Goal: Information Seeking & Learning: Learn about a topic

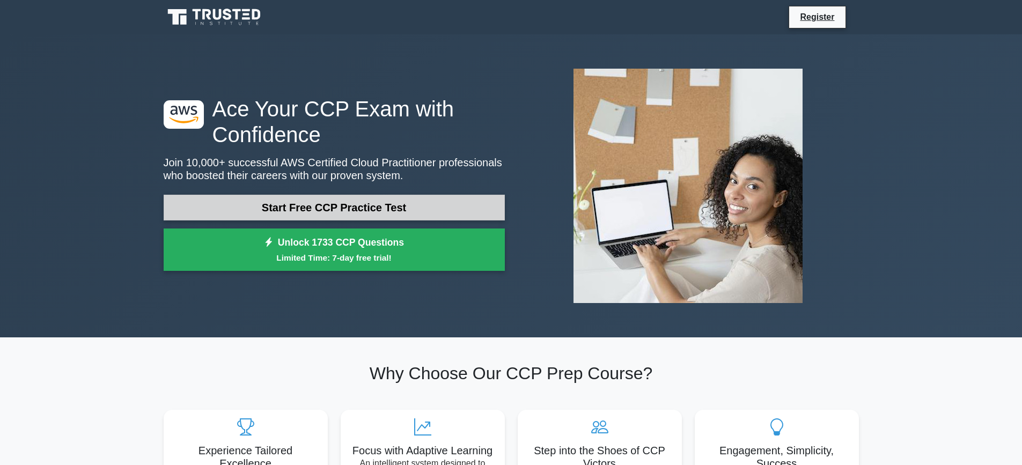
click at [376, 212] on link "Start Free CCP Practice Test" at bounding box center [334, 208] width 341 height 26
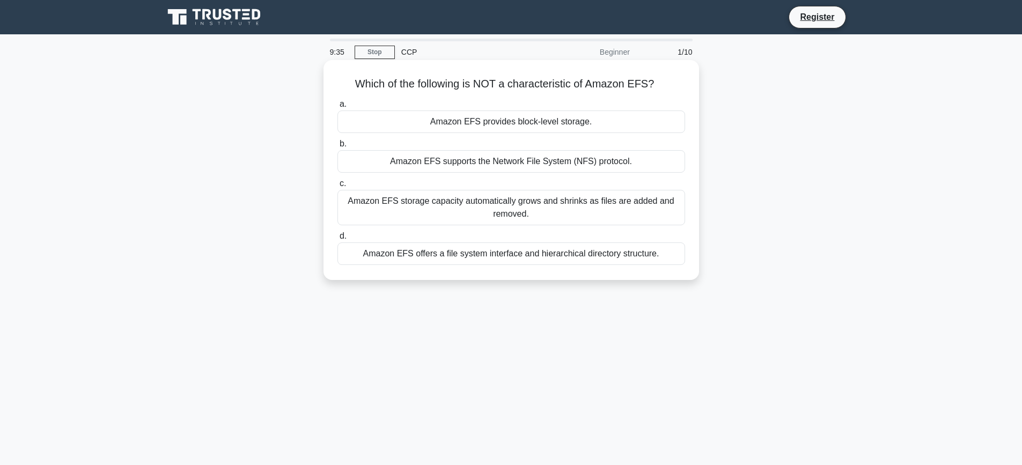
click at [436, 252] on div "Amazon EFS offers a file system interface and hierarchical directory structure." at bounding box center [511, 253] width 348 height 23
click at [337, 240] on input "d. Amazon EFS offers a file system interface and hierarchical directory structu…" at bounding box center [337, 236] width 0 height 7
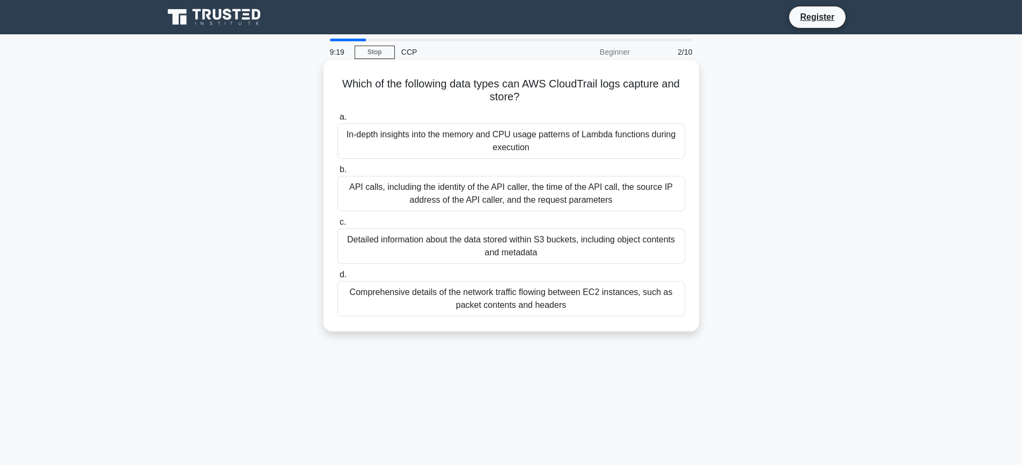
click at [454, 191] on div "API calls, including the identity of the API caller, the time of the API call, …" at bounding box center [511, 193] width 348 height 35
click at [337, 173] on input "b. API calls, including the identity of the API caller, the time of the API cal…" at bounding box center [337, 169] width 0 height 7
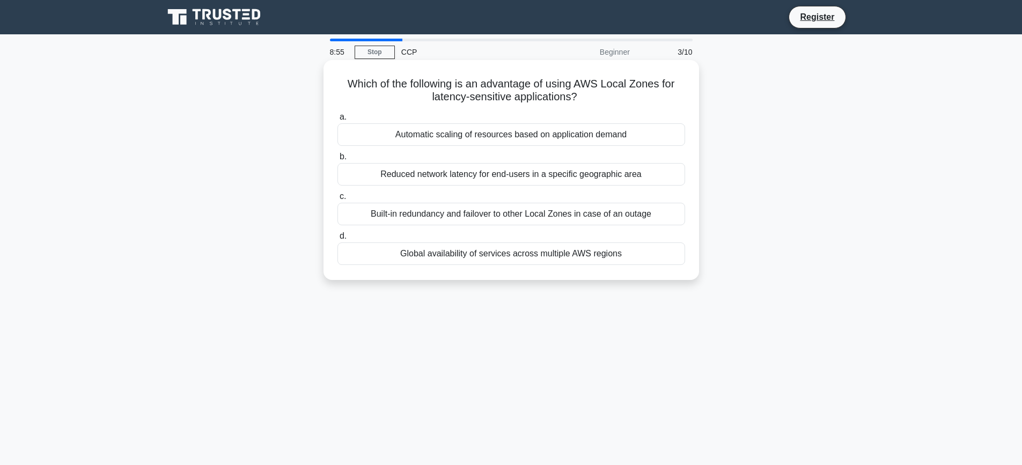
click at [450, 177] on div "Reduced network latency for end-users in a specific geographic area" at bounding box center [511, 174] width 348 height 23
click at [337, 160] on input "b. Reduced network latency for end-users in a specific geographic area" at bounding box center [337, 156] width 0 height 7
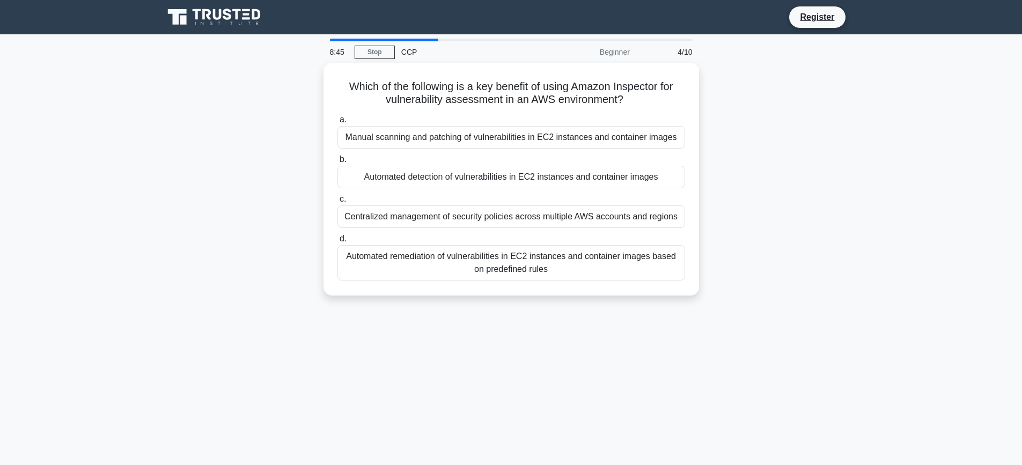
click at [450, 177] on div "Automated detection of vulnerabilities in EC2 instances and container images" at bounding box center [511, 177] width 348 height 23
click at [337, 163] on input "b. Automated detection of vulnerabilities in EC2 instances and container images" at bounding box center [337, 159] width 0 height 7
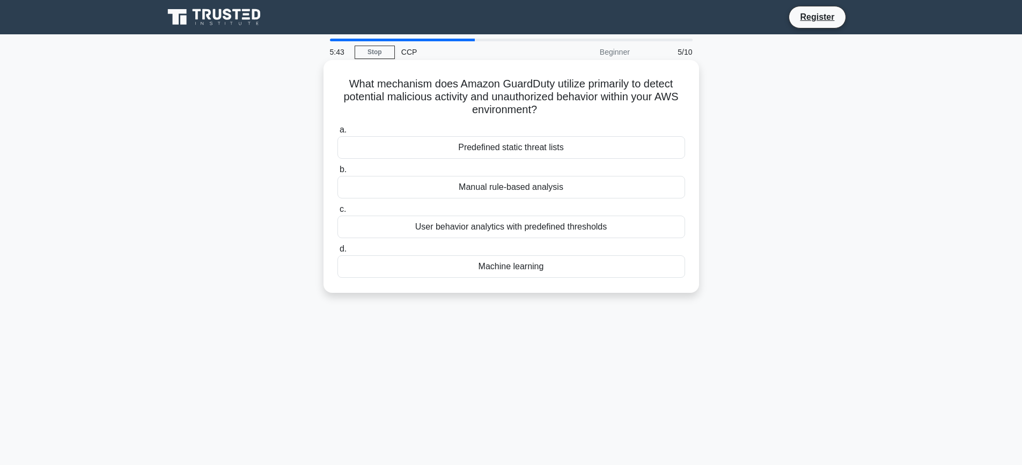
click at [487, 272] on div "Machine learning" at bounding box center [511, 266] width 348 height 23
click at [337, 253] on input "d. Machine learning" at bounding box center [337, 249] width 0 height 7
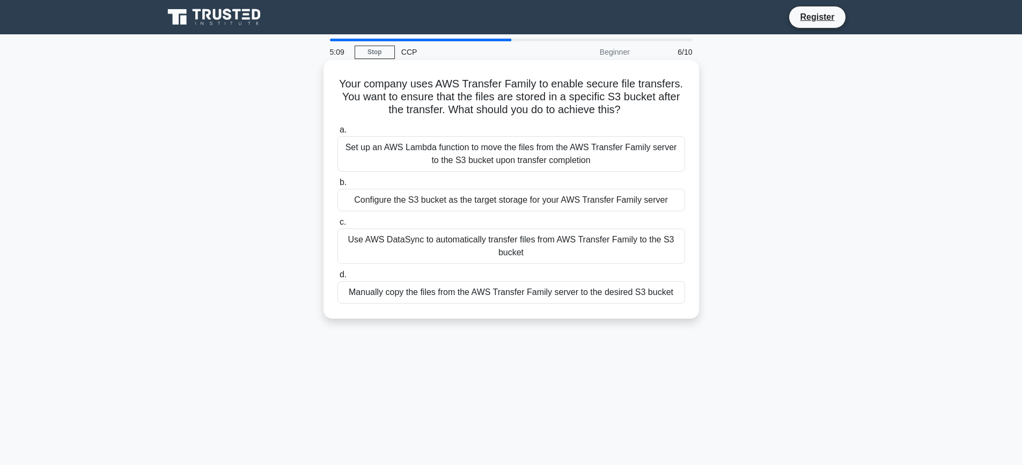
click at [509, 253] on div "Use AWS DataSync to automatically transfer files from AWS Transfer Family to th…" at bounding box center [511, 246] width 348 height 35
click at [337, 226] on input "c. Use AWS DataSync to automatically transfer files from AWS Transfer Family to…" at bounding box center [337, 222] width 0 height 7
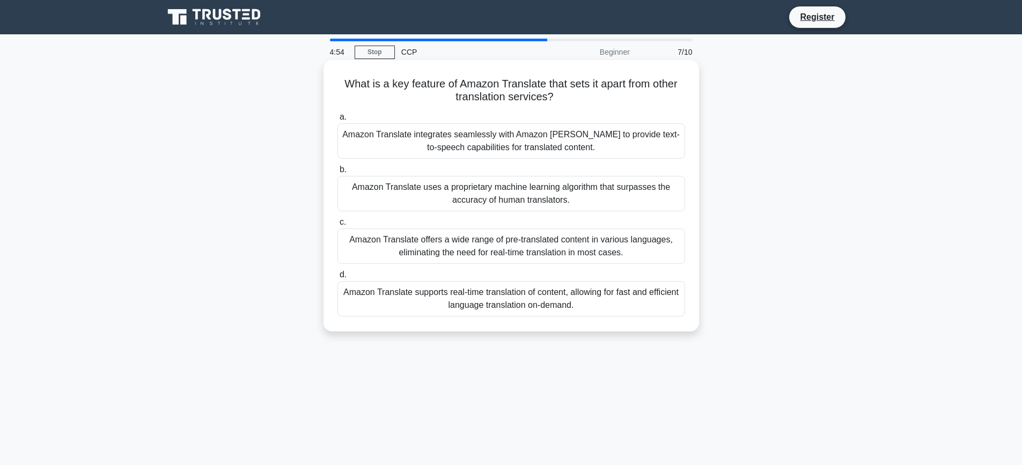
click at [544, 194] on div "Amazon Translate uses a proprietary machine learning algorithm that surpasses t…" at bounding box center [511, 193] width 348 height 35
click at [337, 173] on input "b. Amazon Translate uses a proprietary machine learning algorithm that surpasse…" at bounding box center [337, 169] width 0 height 7
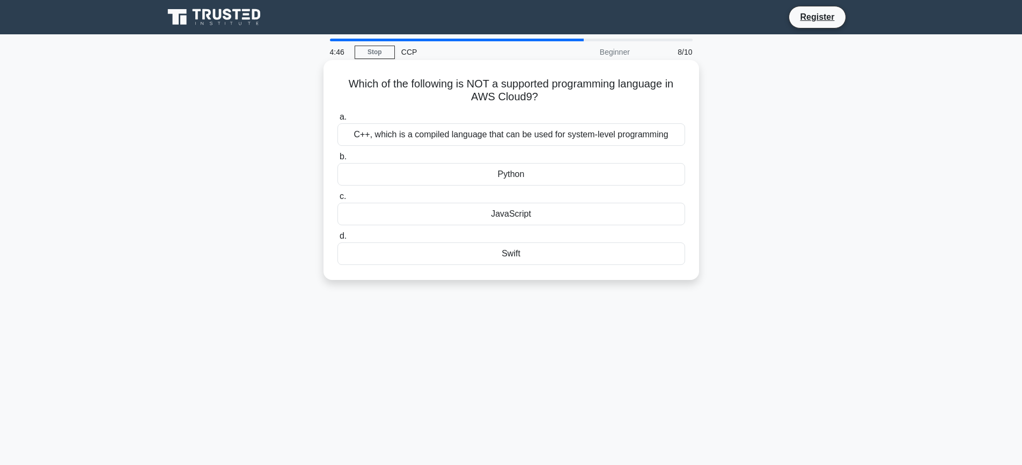
click at [512, 136] on div "C++, which is a compiled language that can be used for system-level programming" at bounding box center [511, 134] width 348 height 23
click at [337, 121] on input "a. C++, which is a compiled language that can be used for system-level programm…" at bounding box center [337, 117] width 0 height 7
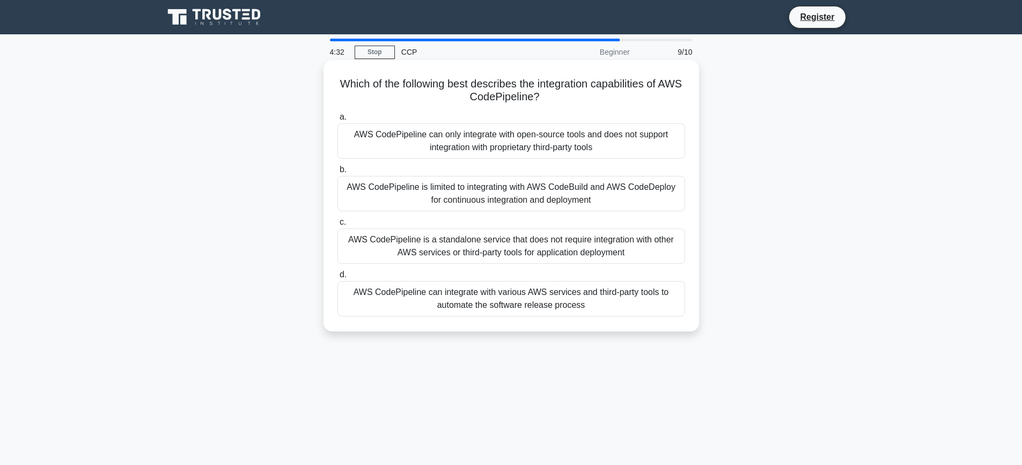
click at [587, 189] on div "AWS CodePipeline is limited to integrating with AWS CodeBuild and AWS CodeDeplo…" at bounding box center [511, 193] width 348 height 35
click at [337, 173] on input "b. AWS CodePipeline is limited to integrating with AWS CodeBuild and AWS CodeDe…" at bounding box center [337, 169] width 0 height 7
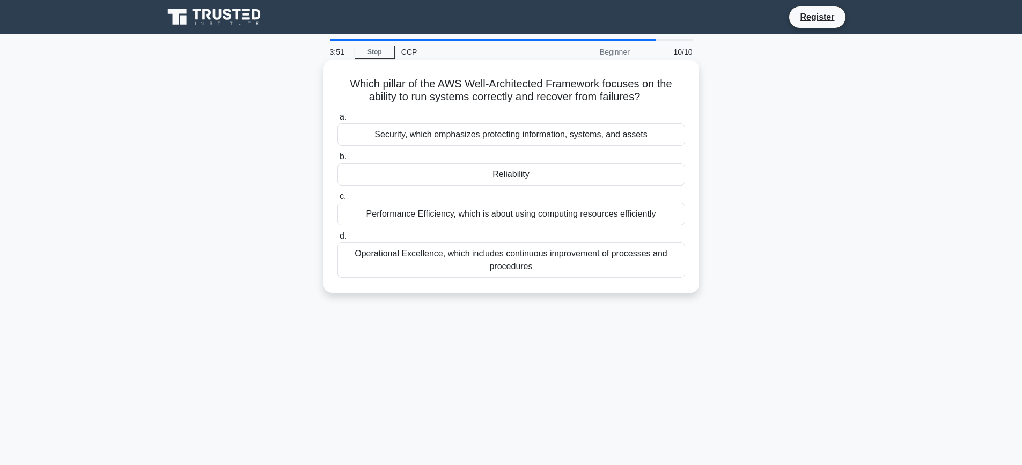
click at [574, 211] on div "Performance Efficiency, which is about using computing resources efficiently" at bounding box center [511, 214] width 348 height 23
click at [337, 200] on input "c. Performance Efficiency, which is about using computing resources efficiently" at bounding box center [337, 196] width 0 height 7
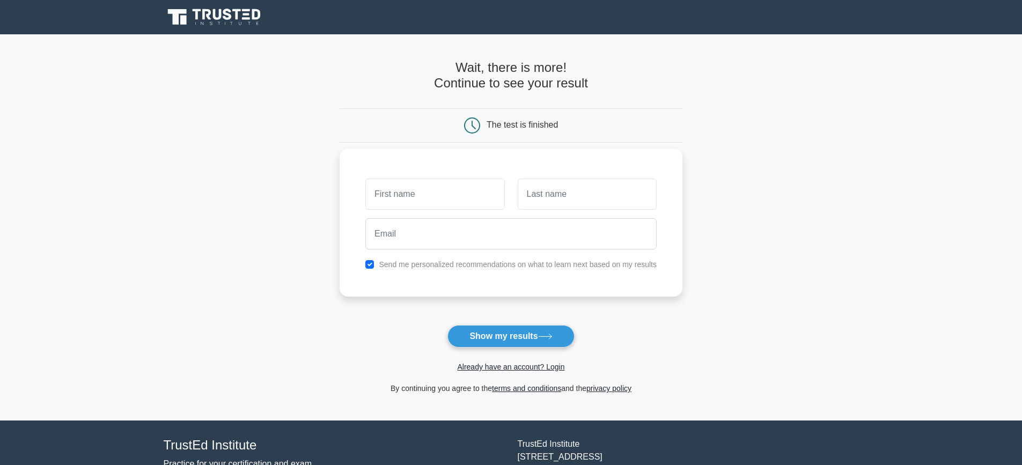
click at [449, 196] on input "text" at bounding box center [434, 194] width 139 height 31
type input "rehan"
type input "[PERSON_NAME]"
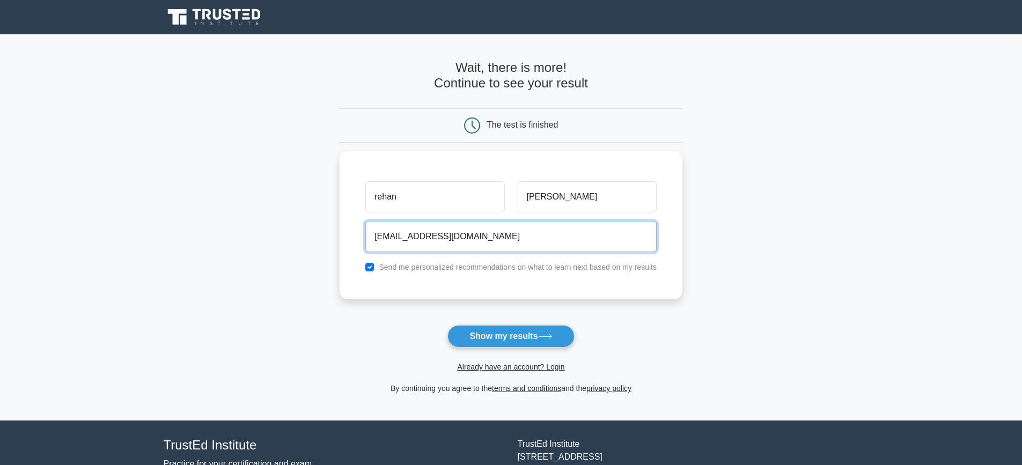
drag, startPoint x: 461, startPoint y: 234, endPoint x: 327, endPoint y: 216, distance: 134.8
click at [327, 216] on main "Wait, there is more! Continue to see your result The test is finished [PERSON_N…" at bounding box center [511, 227] width 1022 height 386
type input "[EMAIL_ADDRESS][PERSON_NAME][DOMAIN_NAME]"
click at [447, 325] on button "Show my results" at bounding box center [510, 336] width 127 height 23
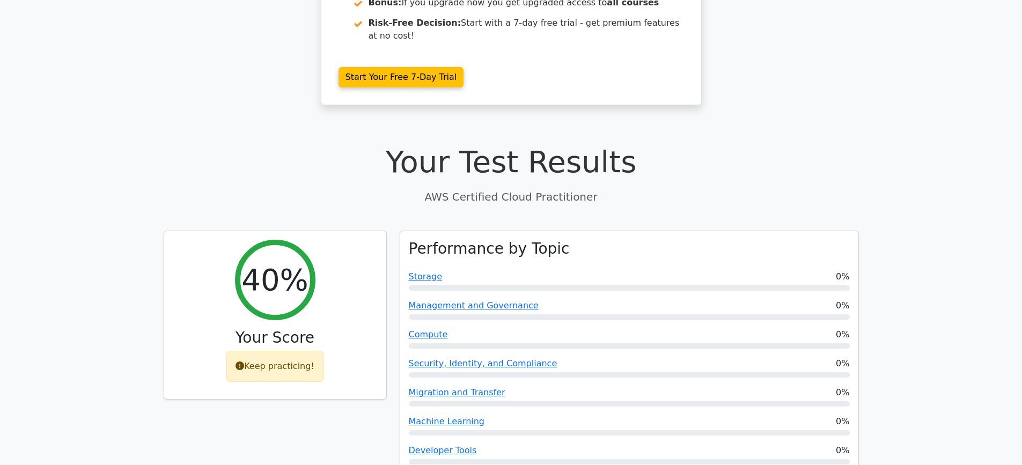
scroll to position [215, 0]
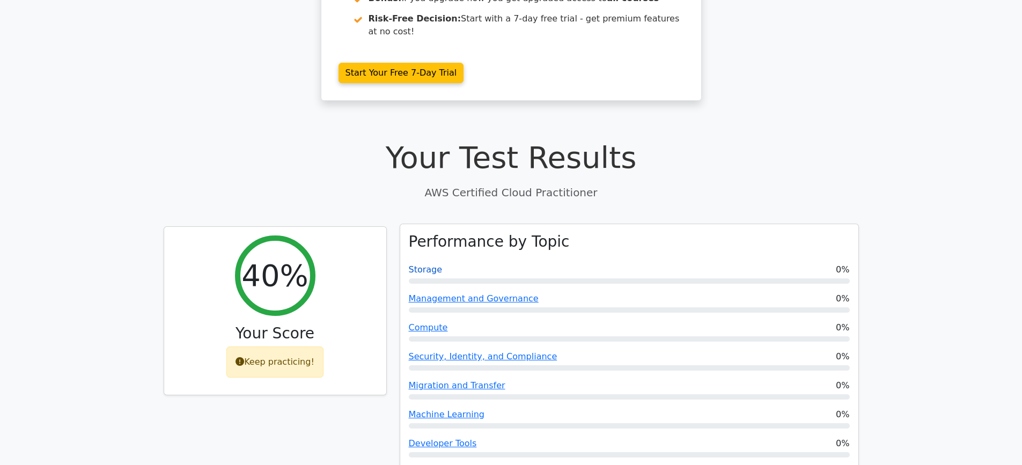
click at [427, 264] on link "Storage" at bounding box center [426, 269] width 34 height 10
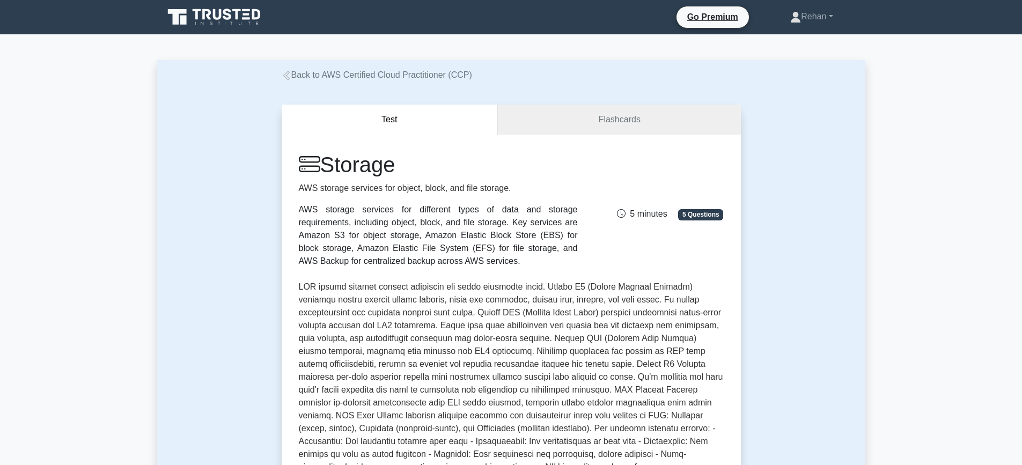
scroll to position [54, 0]
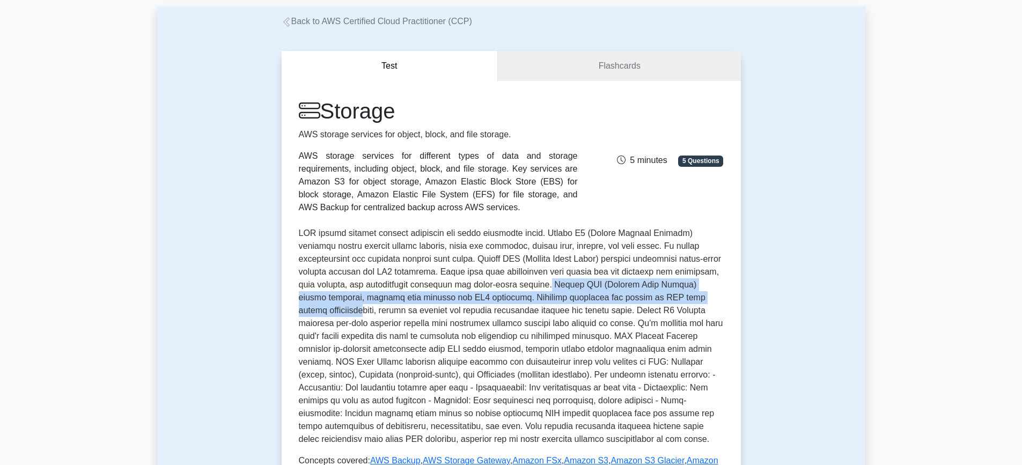
drag, startPoint x: 490, startPoint y: 285, endPoint x: 614, endPoint y: 305, distance: 125.0
click at [614, 305] on p at bounding box center [511, 336] width 425 height 219
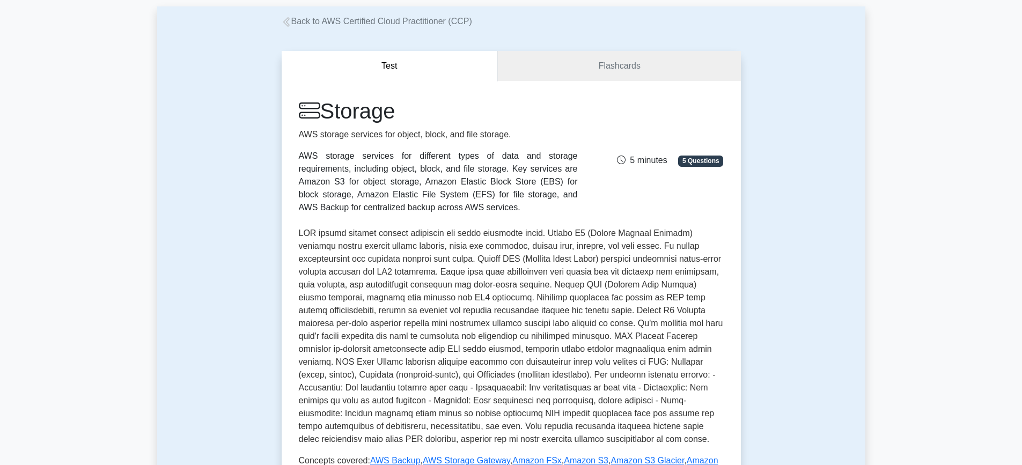
click at [524, 351] on p at bounding box center [511, 336] width 425 height 219
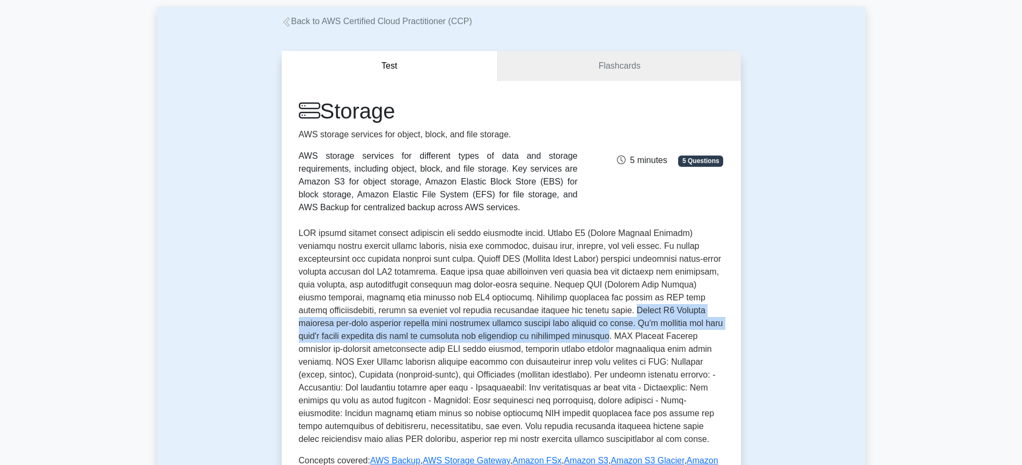
drag, startPoint x: 480, startPoint y: 311, endPoint x: 478, endPoint y: 337, distance: 26.3
click at [478, 337] on p at bounding box center [511, 336] width 425 height 219
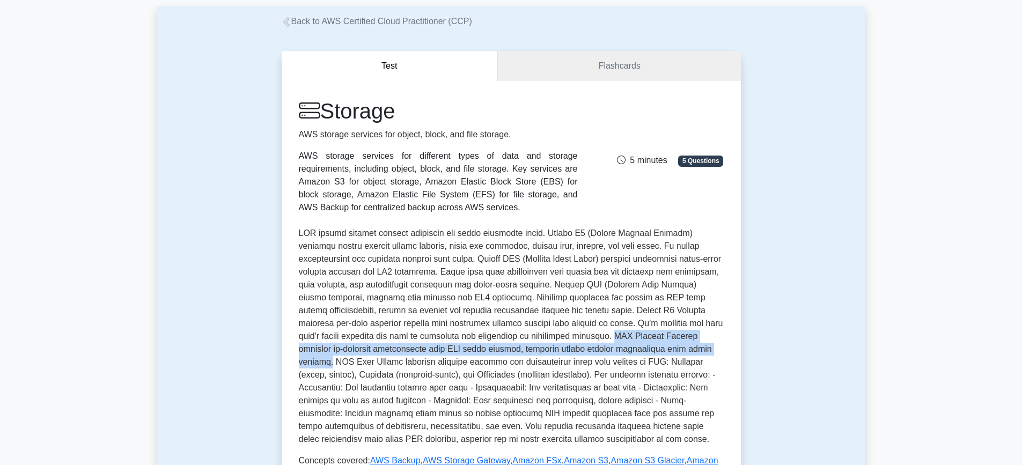
drag, startPoint x: 483, startPoint y: 337, endPoint x: 606, endPoint y: 351, distance: 123.7
click at [606, 351] on p at bounding box center [511, 336] width 425 height 219
drag, startPoint x: 481, startPoint y: 335, endPoint x: 604, endPoint y: 353, distance: 124.7
click at [604, 353] on p at bounding box center [511, 336] width 425 height 219
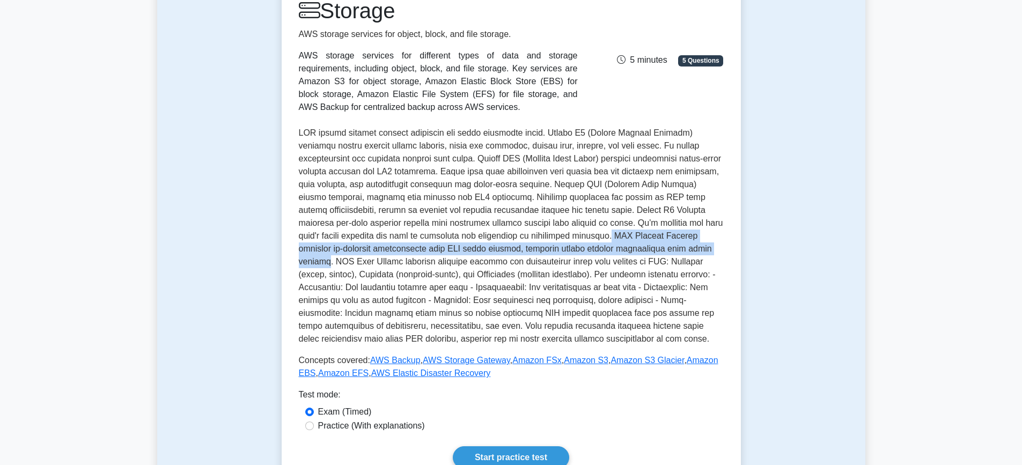
scroll to position [161, 0]
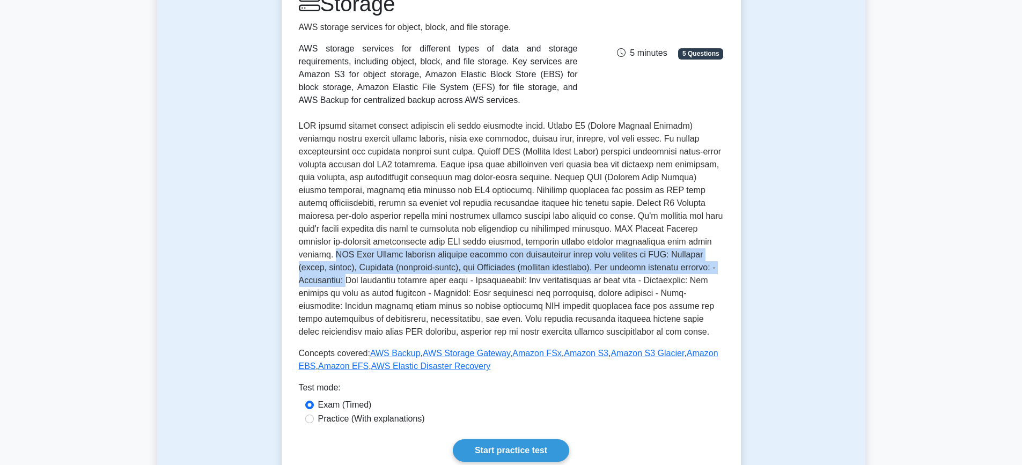
drag, startPoint x: 608, startPoint y: 242, endPoint x: 632, endPoint y: 264, distance: 33.1
click at [632, 264] on p at bounding box center [511, 229] width 425 height 219
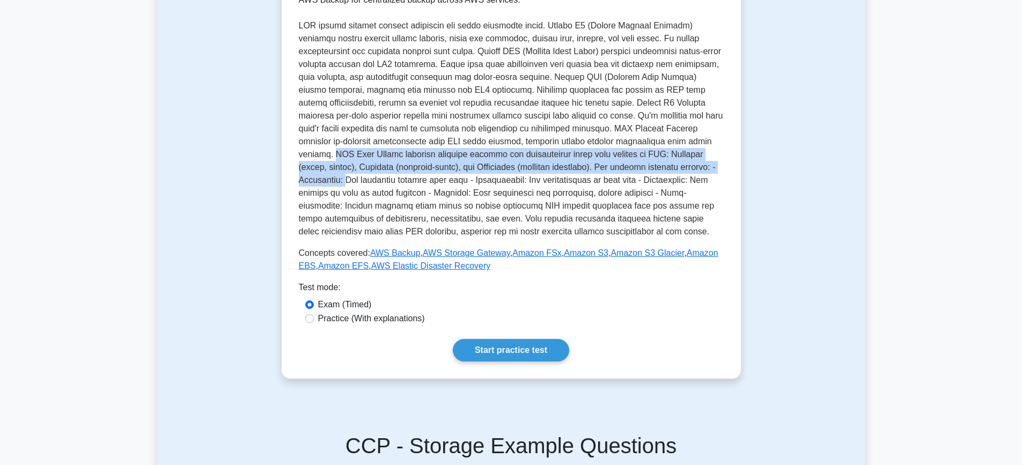
scroll to position [268, 0]
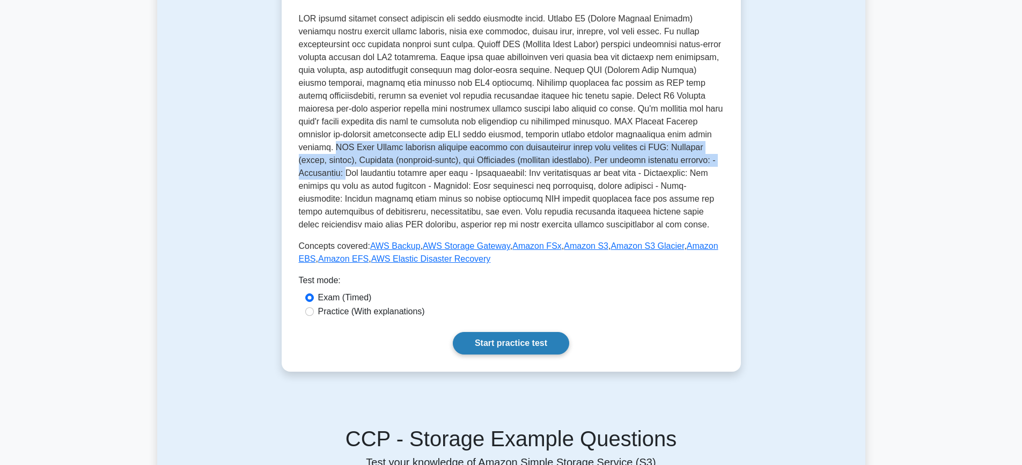
click at [547, 340] on link "Start practice test" at bounding box center [511, 343] width 116 height 23
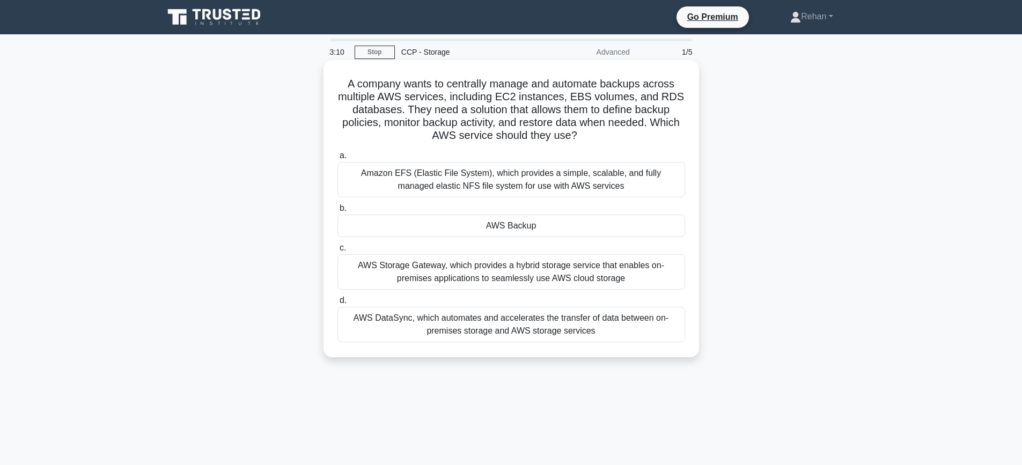
click at [560, 327] on div "AWS DataSync, which automates and accelerates the transfer of data between on-p…" at bounding box center [511, 324] width 348 height 35
click at [337, 304] on input "d. AWS DataSync, which automates and accelerates the transfer of data between o…" at bounding box center [337, 300] width 0 height 7
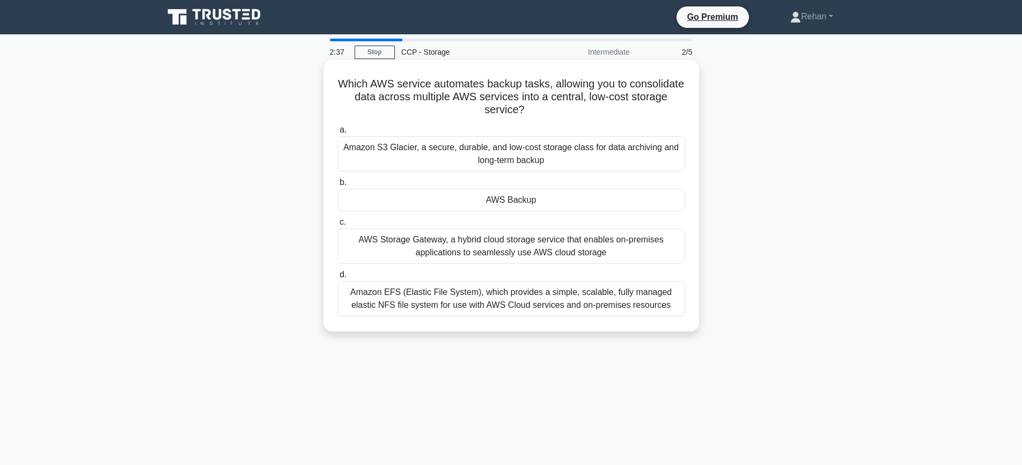
click at [514, 149] on div "Amazon S3 Glacier, a secure, durable, and low-cost storage class for data archi…" at bounding box center [511, 153] width 348 height 35
click at [337, 134] on input "a. Amazon S3 Glacier, a secure, durable, and low-cost storage class for data ar…" at bounding box center [337, 130] width 0 height 7
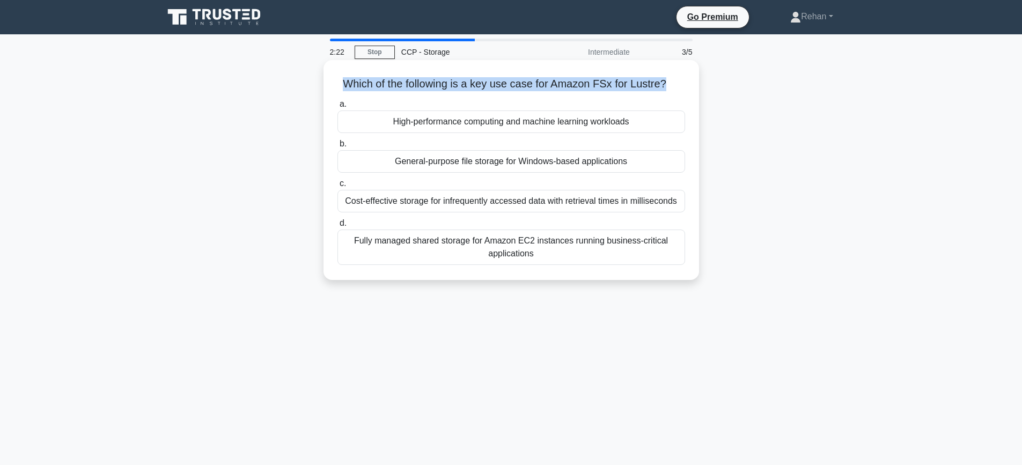
drag, startPoint x: 340, startPoint y: 83, endPoint x: 667, endPoint y: 89, distance: 327.3
click at [667, 89] on h5 "Which of the following is a key use case for Amazon FSx for Lustre? .spinner_0X…" at bounding box center [511, 84] width 350 height 14
copy h5 "Which of the following is a key use case for Amazon FSx for Lustre?"
click at [573, 122] on div "High-performance computing and machine learning workloads" at bounding box center [511, 122] width 348 height 23
click at [337, 108] on input "a. High-performance computing and machine learning workloads" at bounding box center [337, 104] width 0 height 7
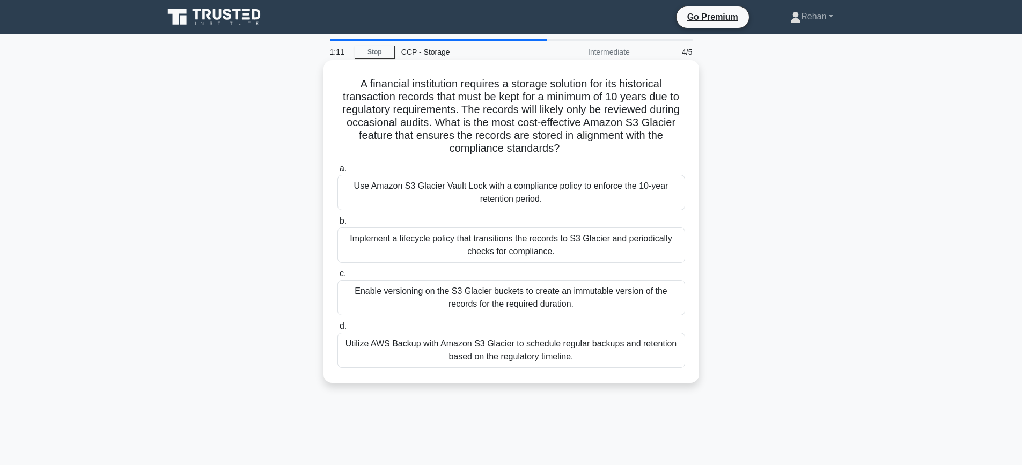
click at [540, 195] on div "Use Amazon S3 Glacier Vault Lock with a compliance policy to enforce the 10-yea…" at bounding box center [511, 192] width 348 height 35
click at [337, 172] on input "a. Use Amazon S3 Glacier Vault Lock with a compliance policy to enforce the 10-…" at bounding box center [337, 168] width 0 height 7
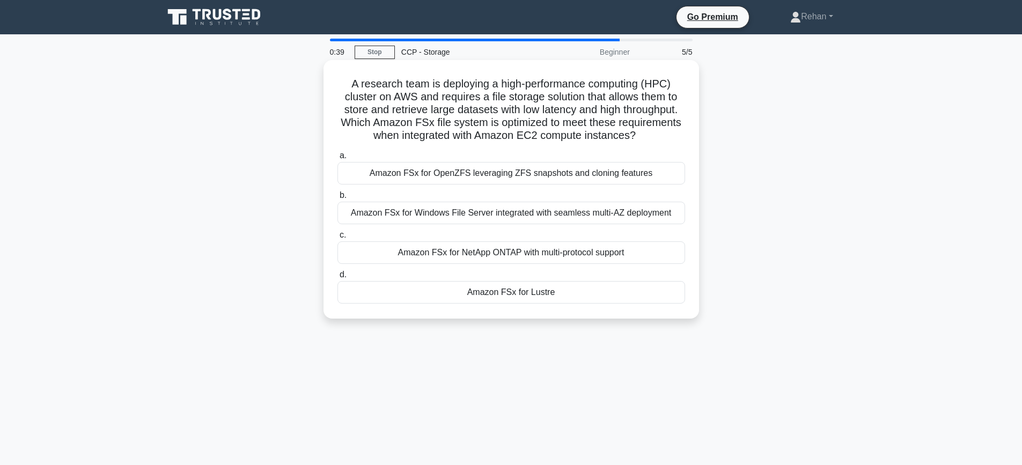
click at [549, 178] on div "Amazon FSx for OpenZFS leveraging ZFS snapshots and cloning features" at bounding box center [511, 173] width 348 height 23
click at [337, 159] on input "a. Amazon FSx for OpenZFS leveraging ZFS snapshots and cloning features" at bounding box center [337, 155] width 0 height 7
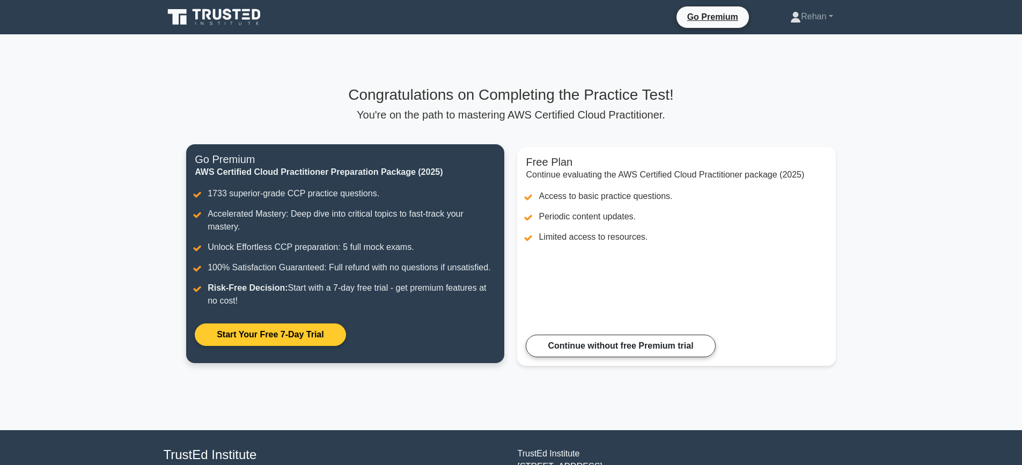
click at [292, 329] on link "Start Your Free 7-Day Trial" at bounding box center [270, 334] width 151 height 23
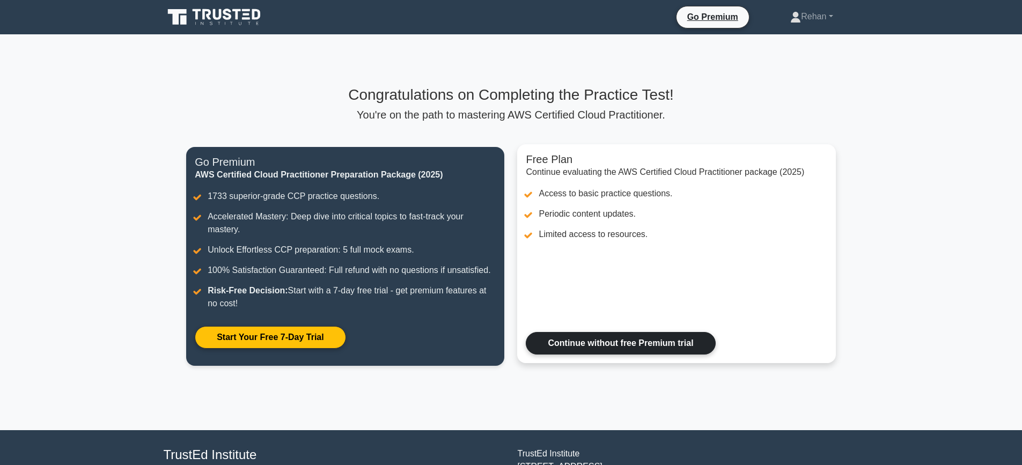
click at [624, 348] on link "Continue without free Premium trial" at bounding box center [620, 343] width 189 height 23
click at [569, 344] on link "Continue without free Premium trial" at bounding box center [620, 343] width 189 height 23
click at [665, 343] on link "Continue without free Premium trial" at bounding box center [620, 343] width 189 height 23
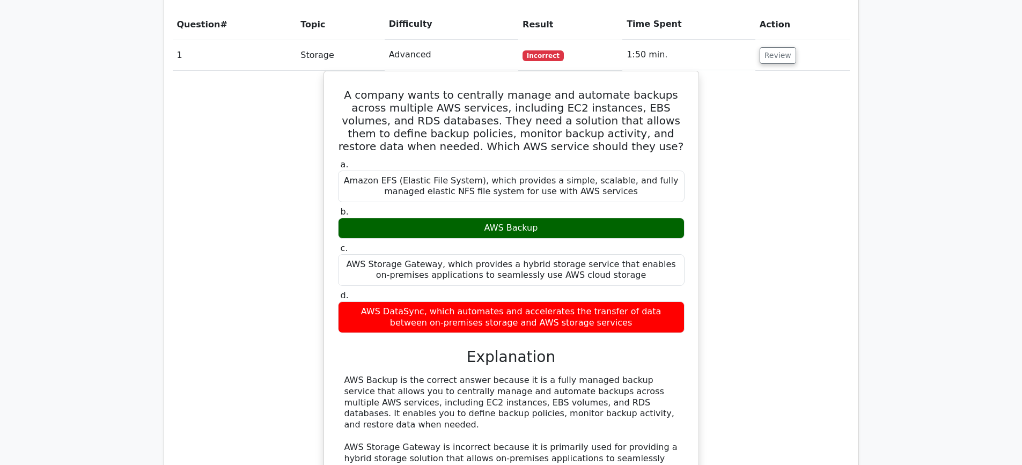
scroll to position [858, 0]
